Goal: Task Accomplishment & Management: Manage account settings

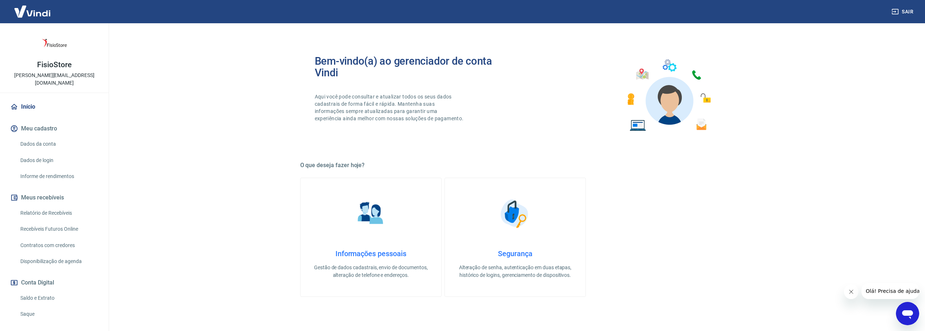
click at [42, 291] on link "Saldo e Extrato" at bounding box center [58, 298] width 82 height 15
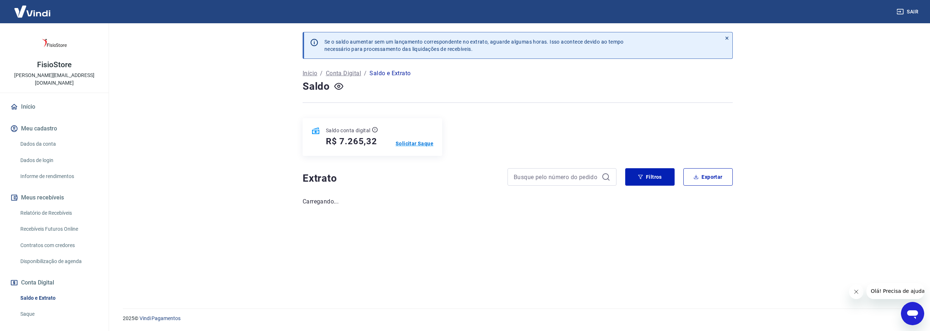
click at [420, 142] on p "Solicitar Saque" at bounding box center [415, 143] width 38 height 7
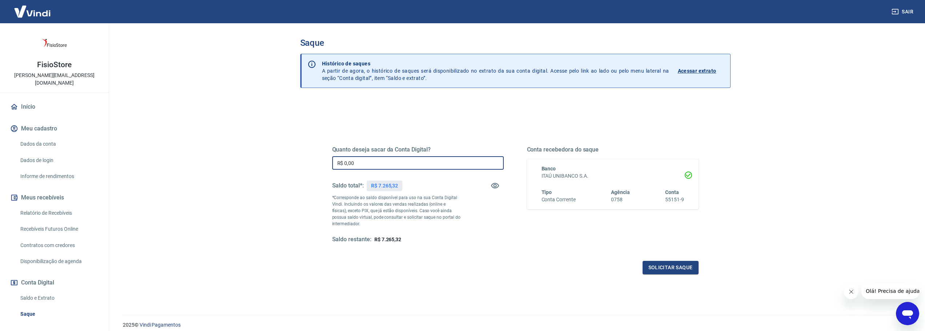
click at [429, 168] on input "R$ 0,00" at bounding box center [418, 162] width 172 height 13
type input "R$ 7.265,32"
click at [669, 269] on button "Solicitar saque" at bounding box center [670, 267] width 56 height 13
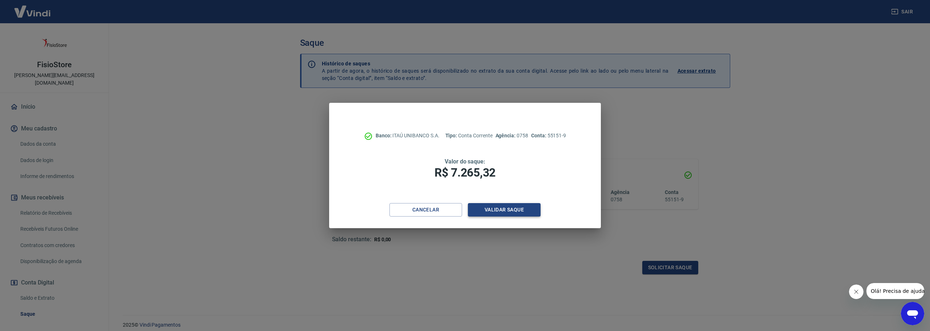
click at [511, 215] on button "Validar saque" at bounding box center [504, 209] width 73 height 13
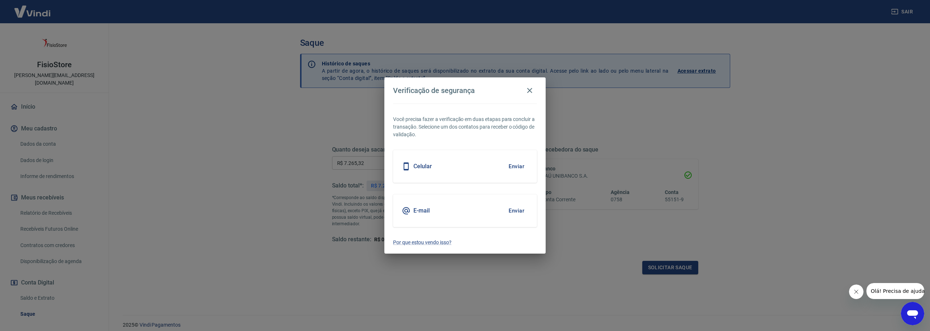
click at [520, 211] on button "Enviar" at bounding box center [517, 210] width 24 height 15
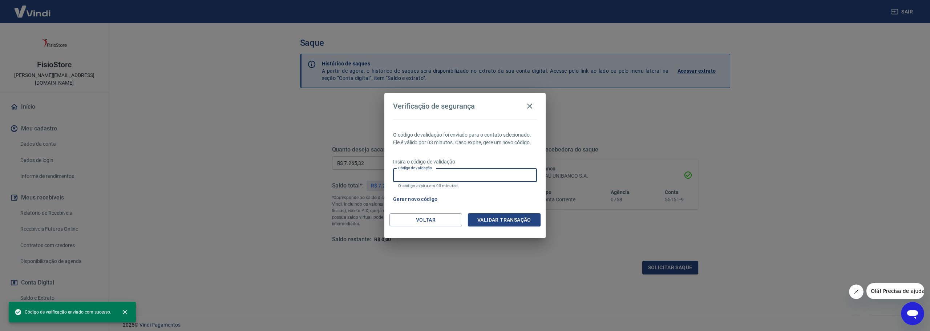
click at [487, 174] on input "Código de validação" at bounding box center [465, 175] width 144 height 13
paste input "458408"
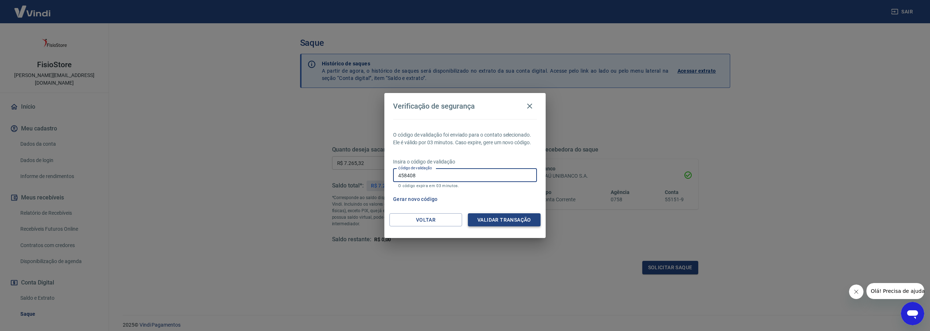
type input "458408"
click at [507, 219] on button "Validar transação" at bounding box center [504, 219] width 73 height 13
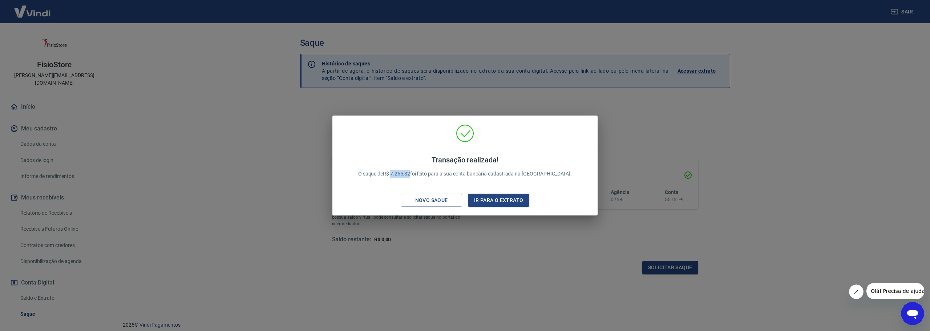
drag, startPoint x: 411, startPoint y: 174, endPoint x: 428, endPoint y: 175, distance: 17.8
click at [428, 175] on p "Transação realizada! O saque de R$ 7.265,32 foi feito para a sua conta bancária…" at bounding box center [465, 167] width 214 height 22
copy p "7.265,32"
